Goal: Ask a question

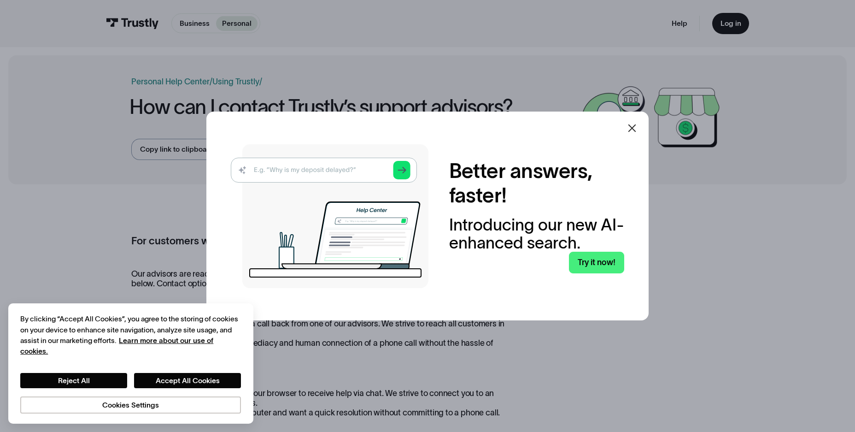
click at [636, 130] on icon at bounding box center [632, 128] width 8 height 8
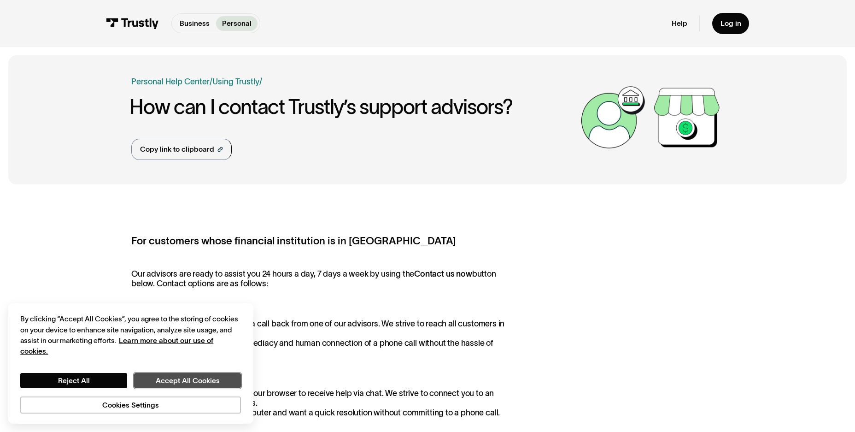
click at [174, 380] on button "Accept All Cookies" at bounding box center [187, 380] width 107 height 15
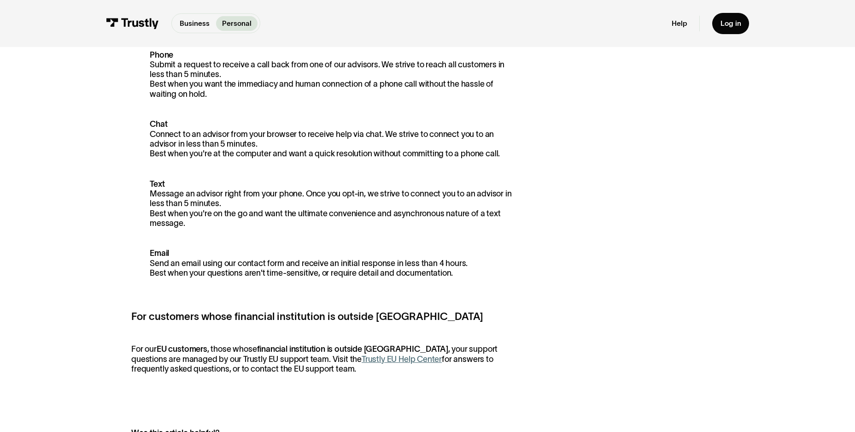
scroll to position [129, 0]
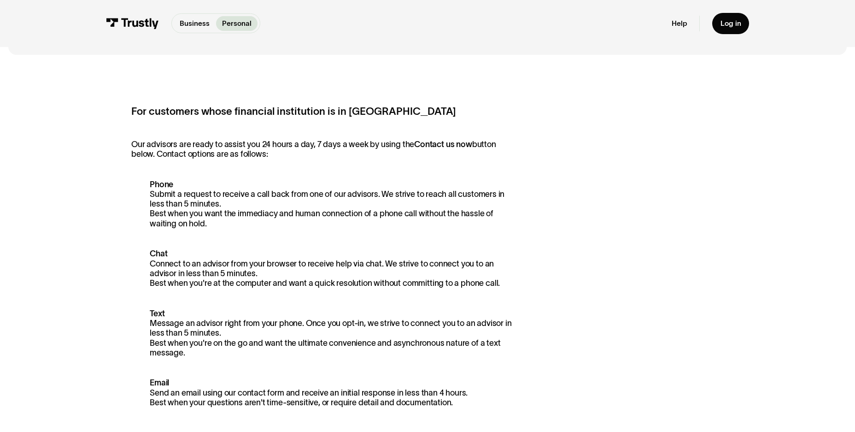
click at [173, 195] on p "Phone Submit a request to receive a call back from one of our advisors. We stri…" at bounding box center [321, 204] width 381 height 49
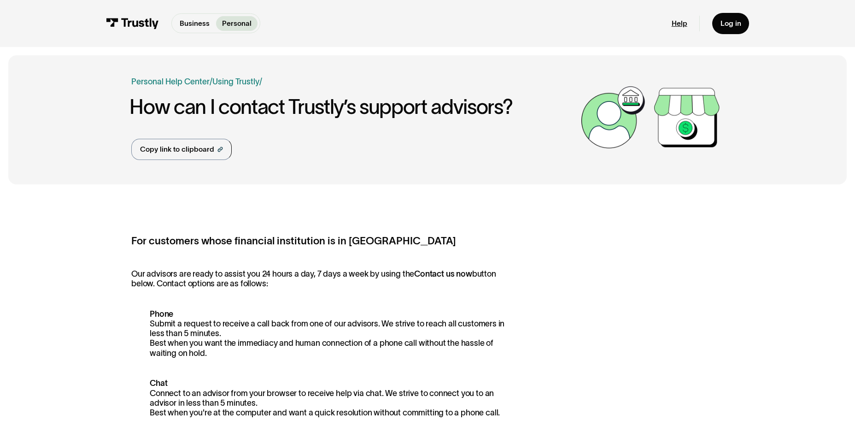
click at [675, 25] on link "Help" at bounding box center [679, 23] width 16 height 9
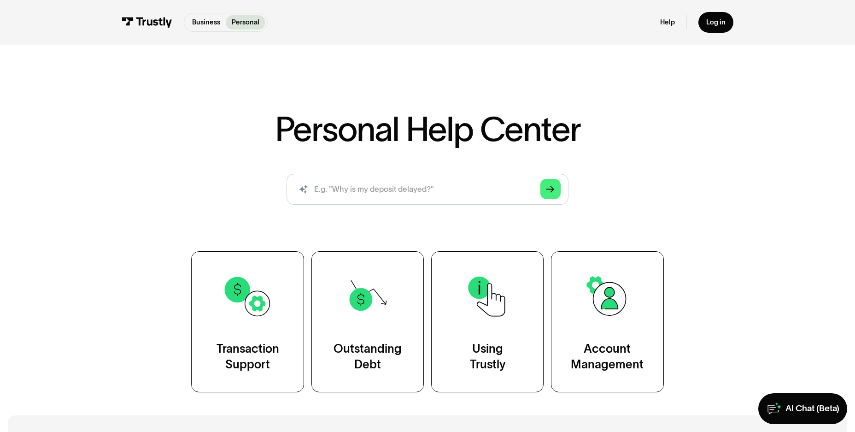
scroll to position [64, 0]
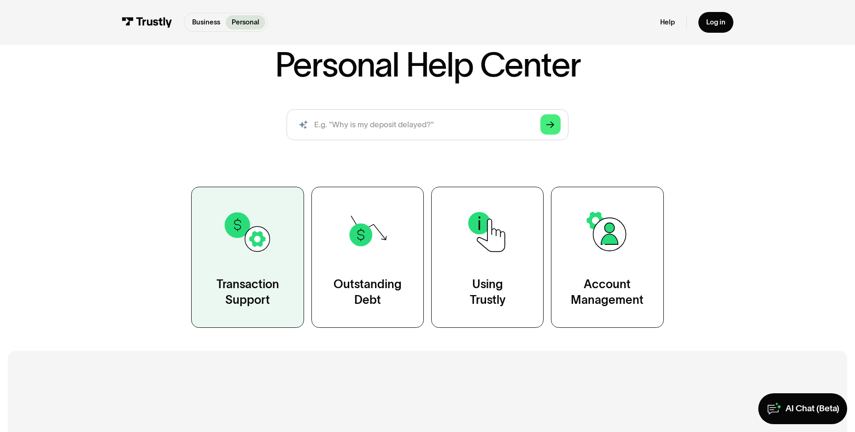
click at [248, 240] on img at bounding box center [247, 231] width 51 height 51
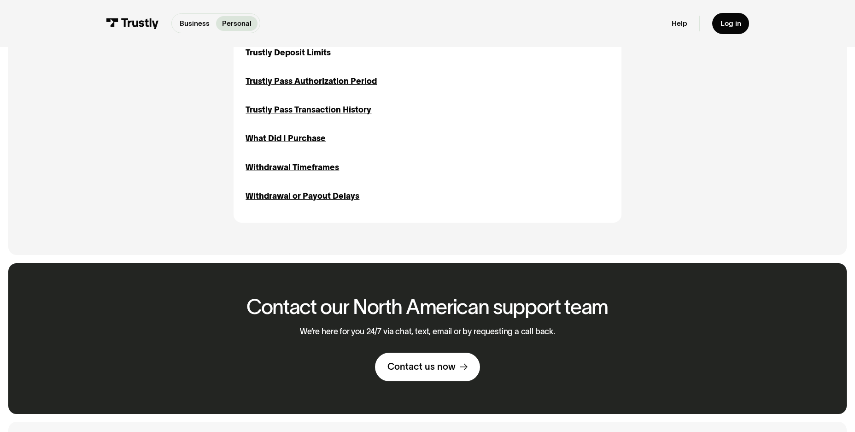
scroll to position [1488, 0]
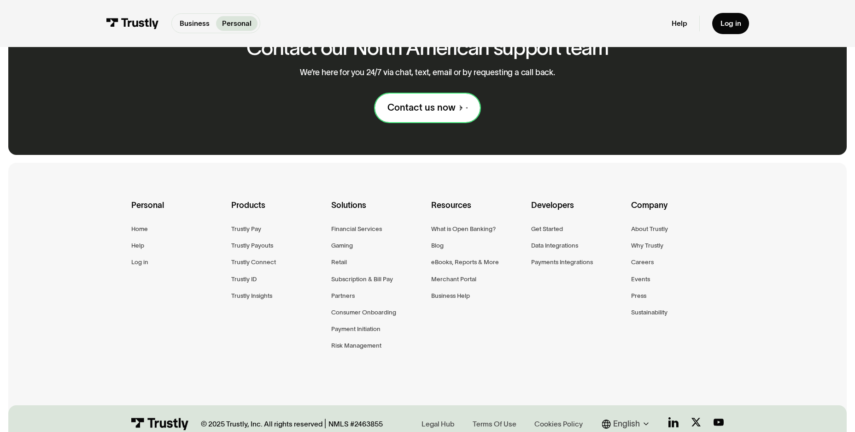
click at [436, 114] on div "Contact us now" at bounding box center [421, 108] width 68 height 12
